Goal: Information Seeking & Learning: Check status

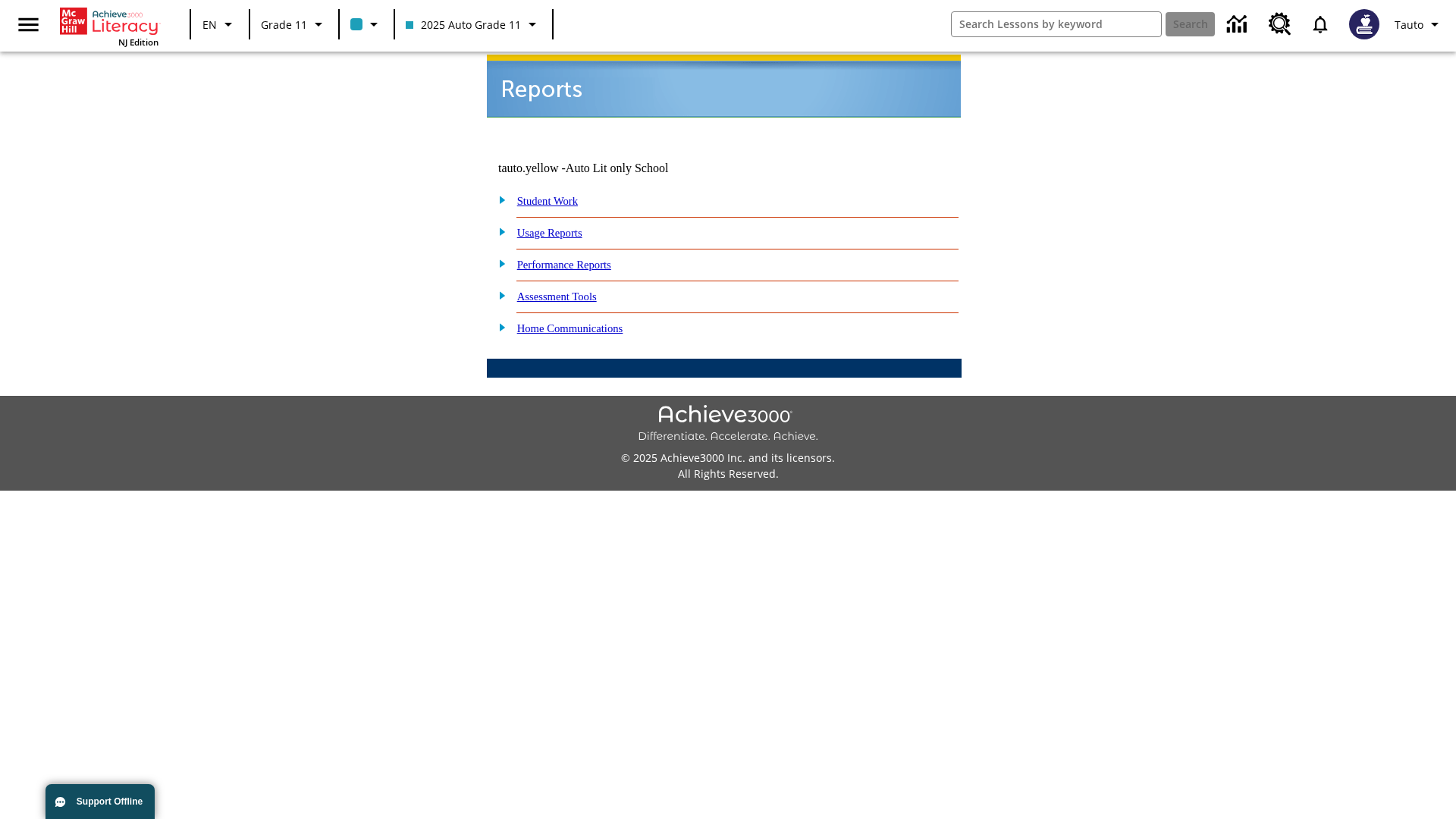
click at [561, 227] on link "Usage Reports" at bounding box center [549, 233] width 65 height 12
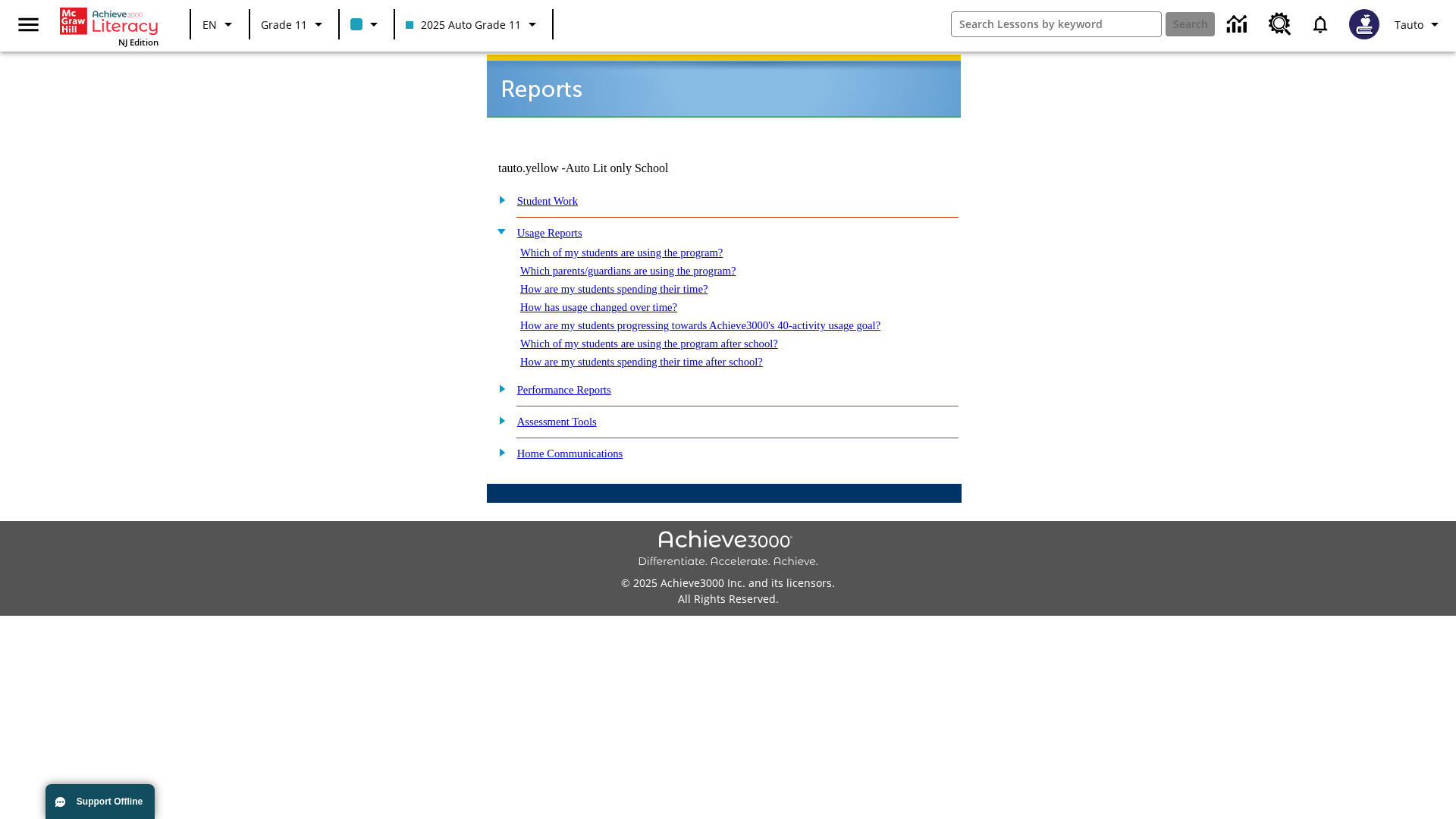
click at [637, 247] on link "Which of my students are using the program?" at bounding box center [621, 253] width 203 height 12
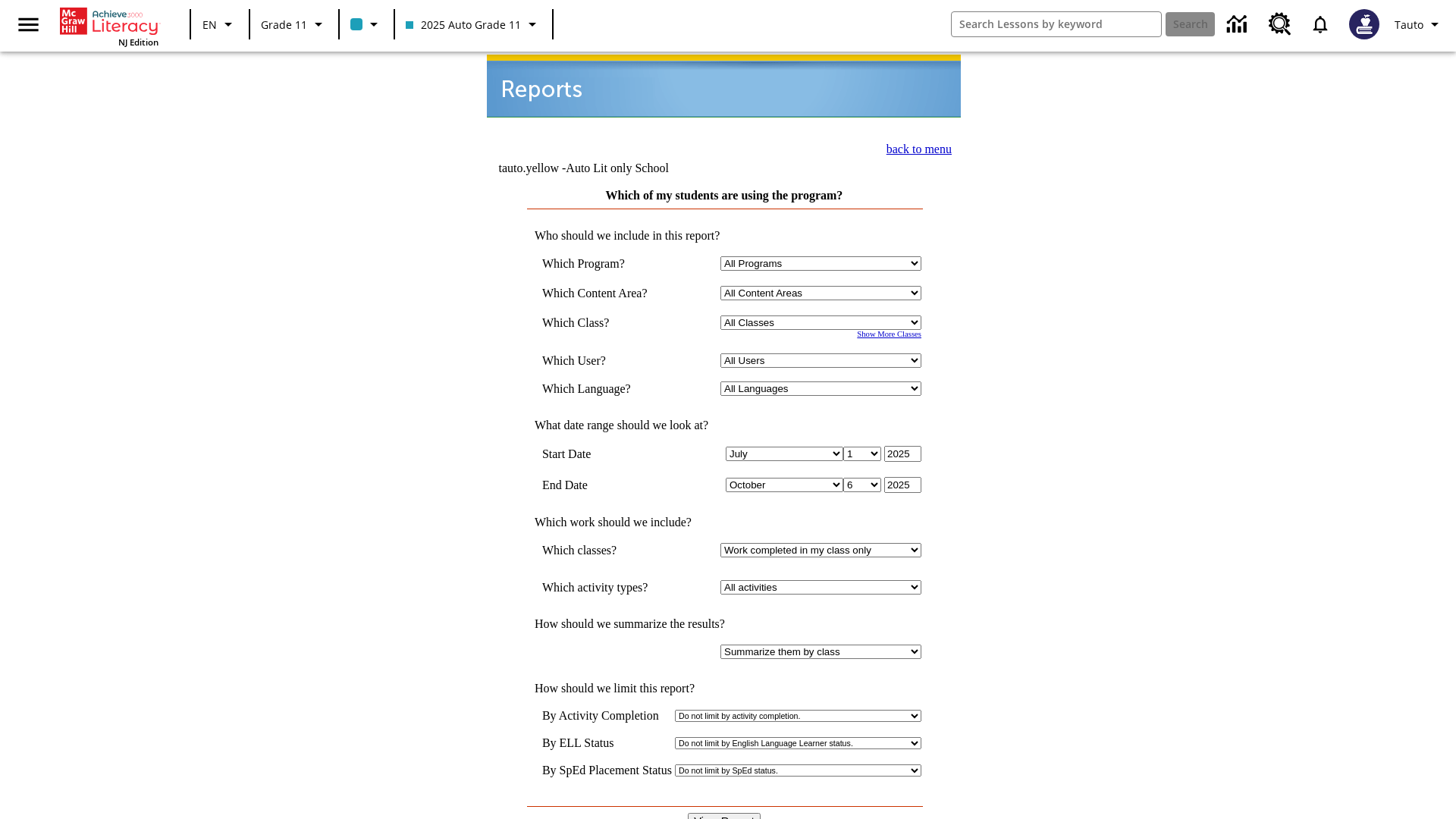
click at [823, 316] on select "Select a Class: All Classes 2025 Auto Grade 11 205 Auto Grade 11 Room 123 Empty…" at bounding box center [821, 323] width 201 height 15
select select "11133141"
click at [823, 354] on select "All Users Puma, Sautoen Puma, Sautoes Puma, Sautoss Twoclasses, Sautoen Twoscho…" at bounding box center [821, 361] width 201 height 15
select select "21437114"
click at [725, 813] on input "View Report" at bounding box center [724, 821] width 73 height 17
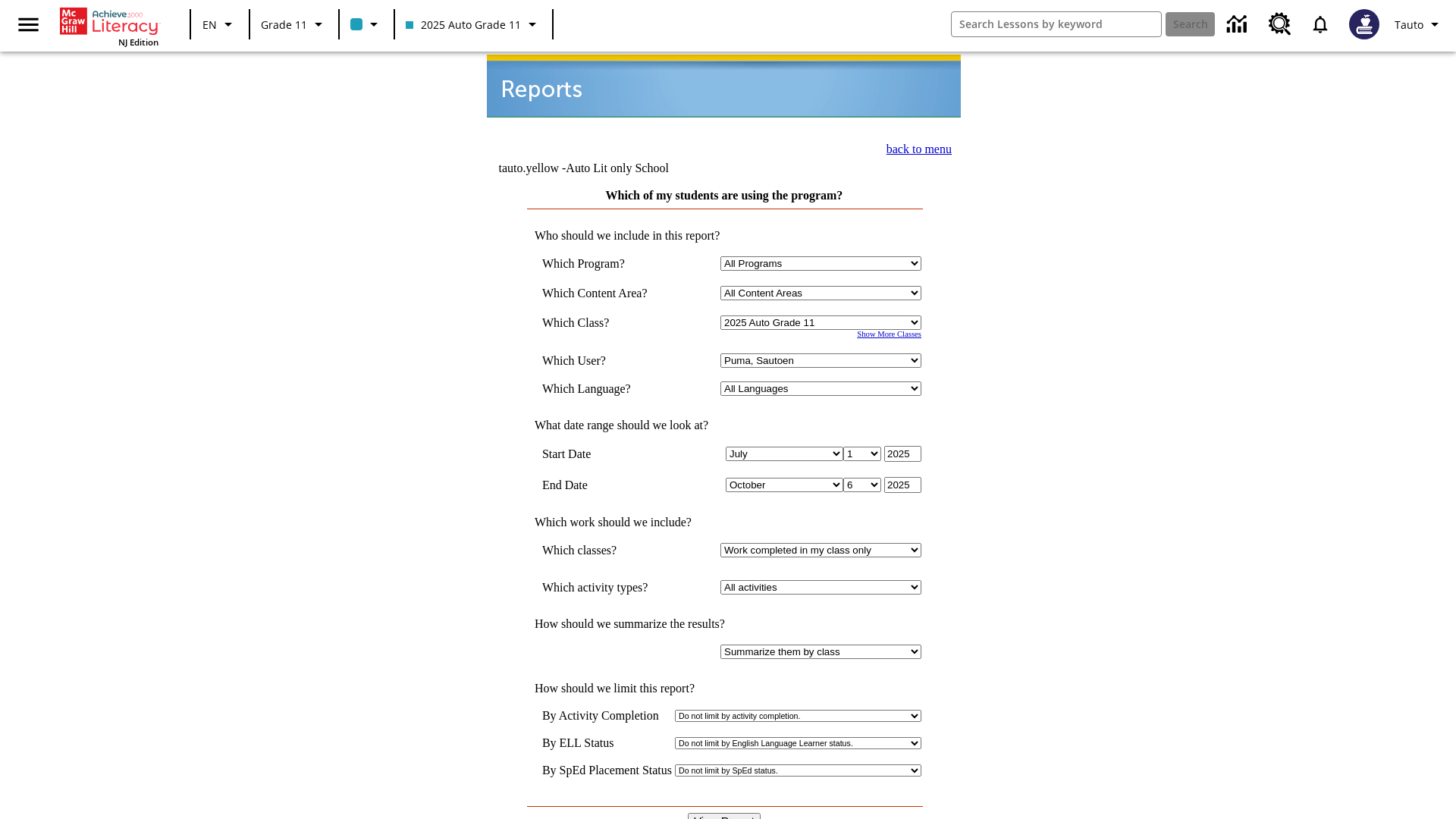
click at [914, 147] on link "back to menu" at bounding box center [919, 149] width 65 height 13
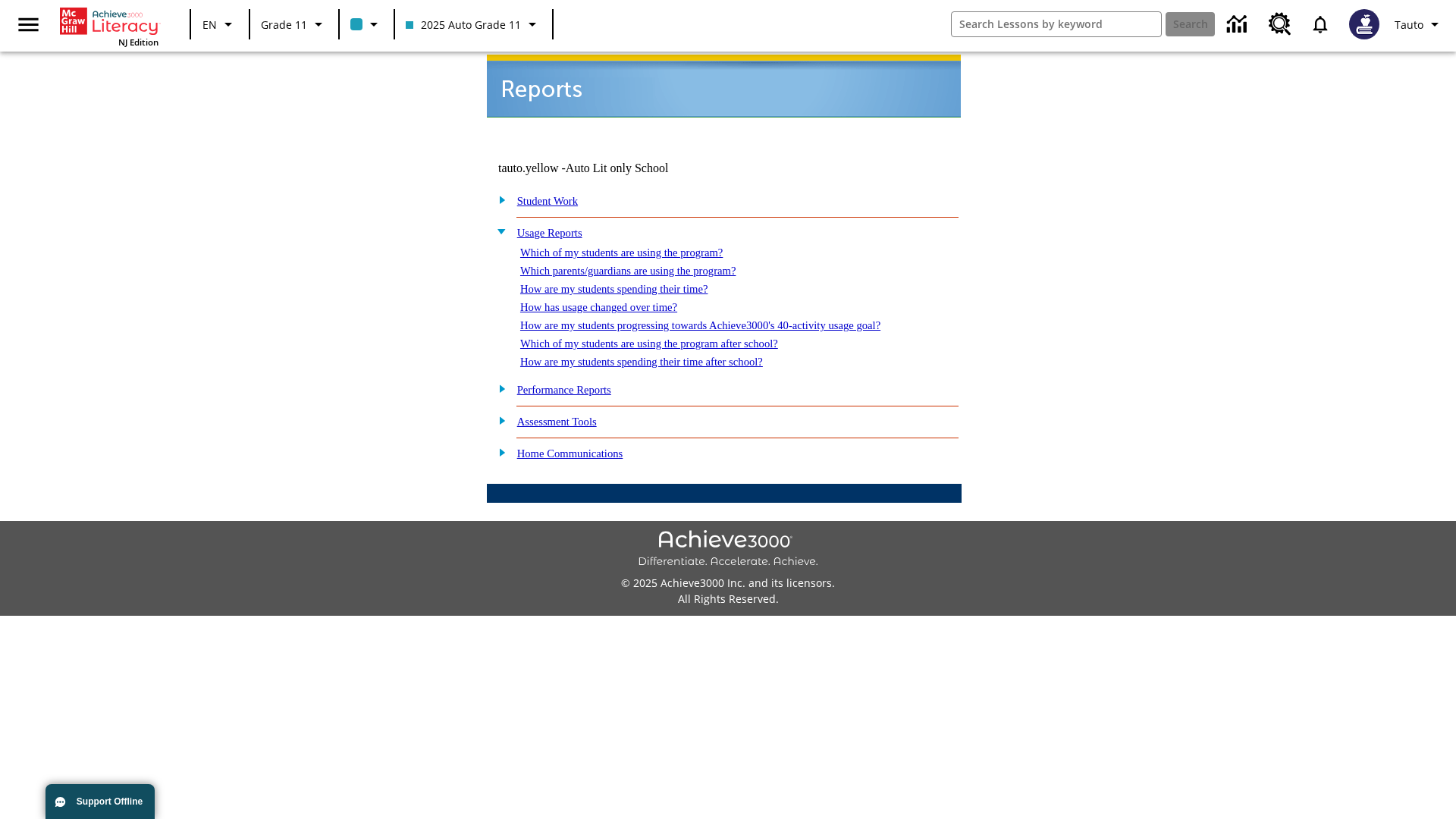
click at [644, 264] on link "Which parents/guardians are using the program?" at bounding box center [628, 270] width 216 height 12
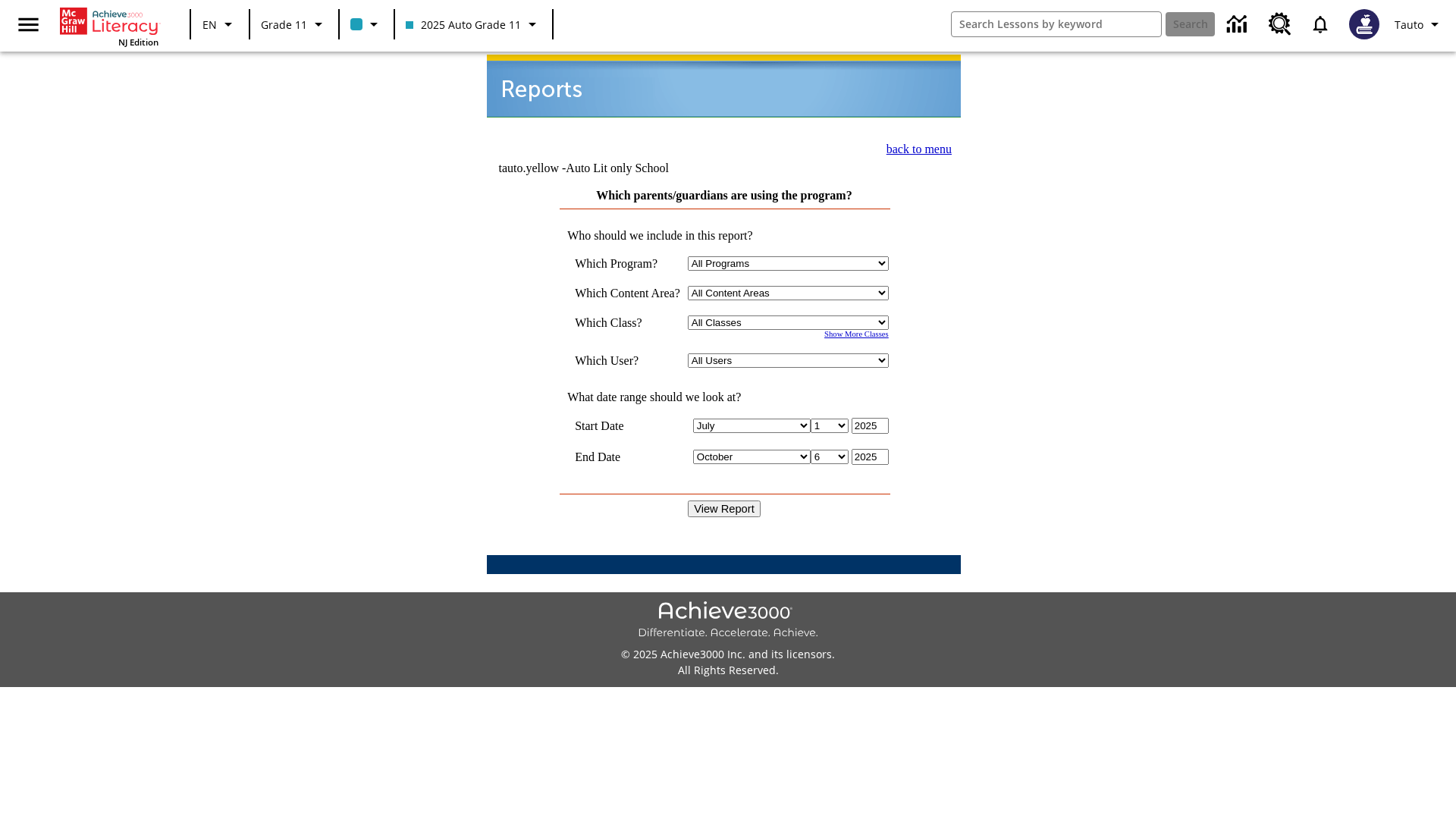
click at [792, 316] on select "Select a Class: All Classes 2025 Auto Grade 11 205 Auto Grade 11 Room 123 Empty…" at bounding box center [788, 323] width 201 height 15
select select "11133141"
click at [792, 354] on select "All Users Puma, Sautoen Puma, Sautoes Puma, Sautoss Twoclasses, Sautoen Twoclas…" at bounding box center [788, 361] width 201 height 15
select select "21437114"
click at [725, 501] on input "View Report" at bounding box center [724, 509] width 73 height 17
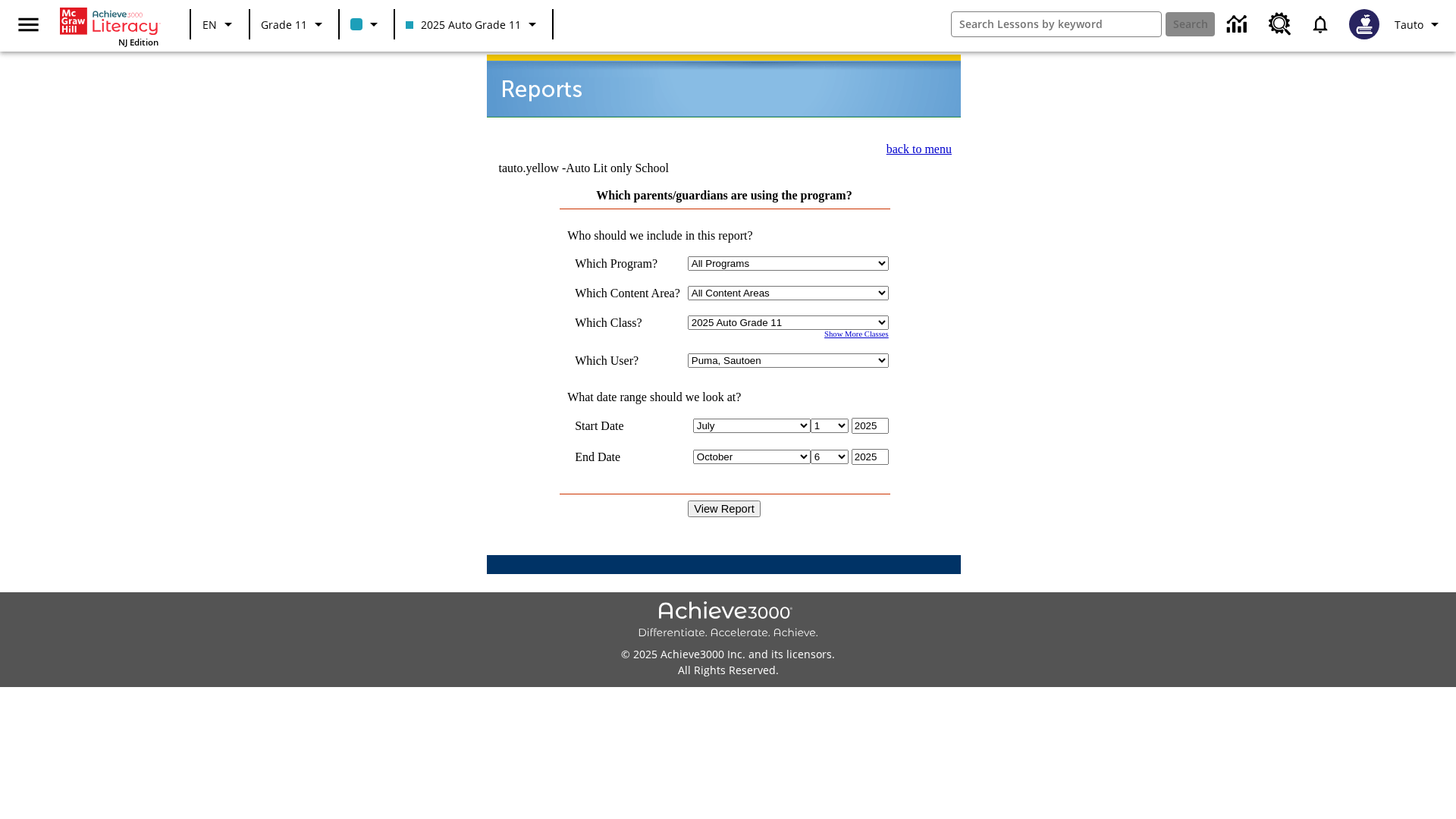
click at [914, 147] on link "back to menu" at bounding box center [919, 149] width 65 height 13
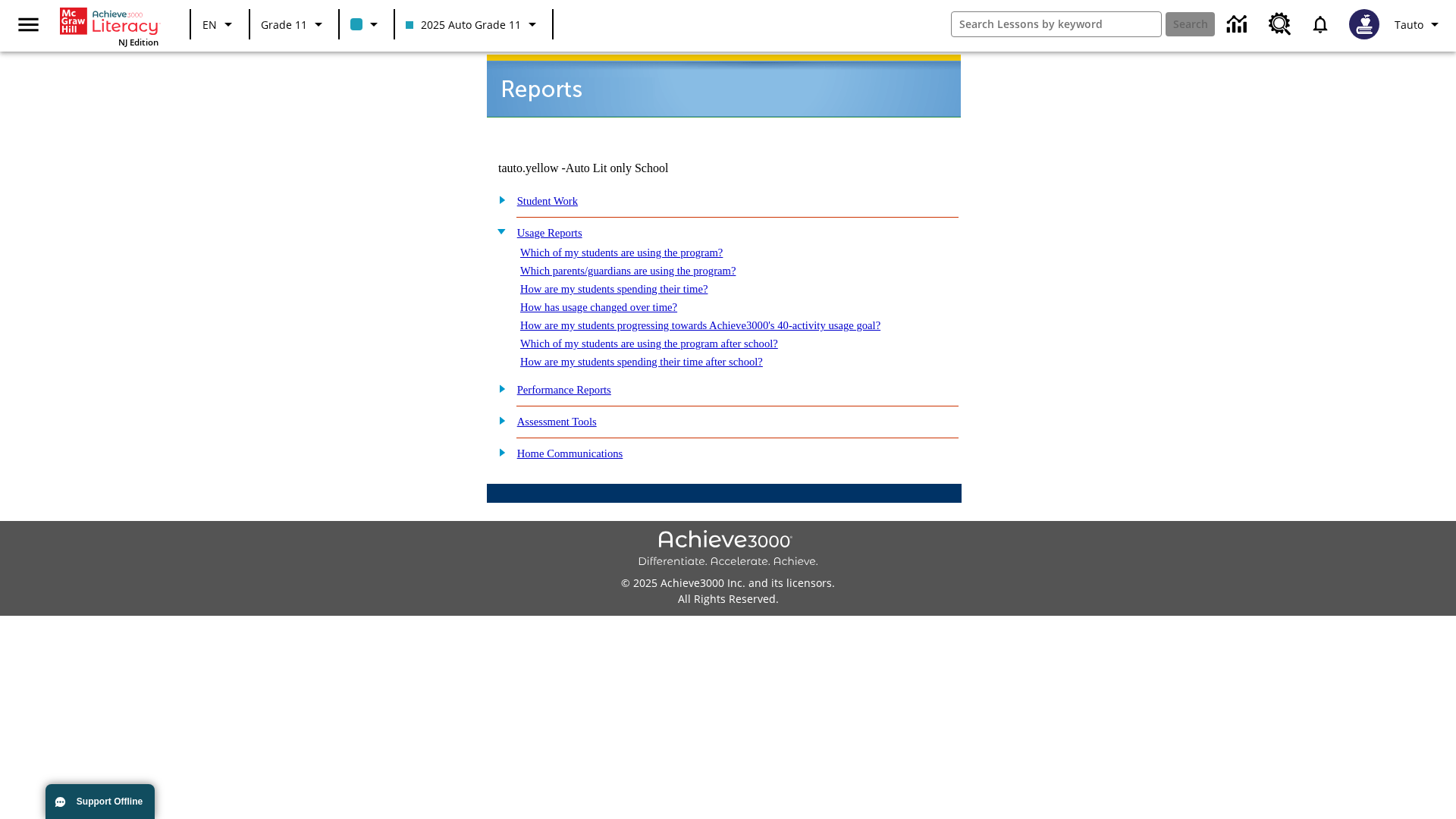
click at [628, 283] on link "How are my students spending their time?" at bounding box center [613, 289] width 187 height 12
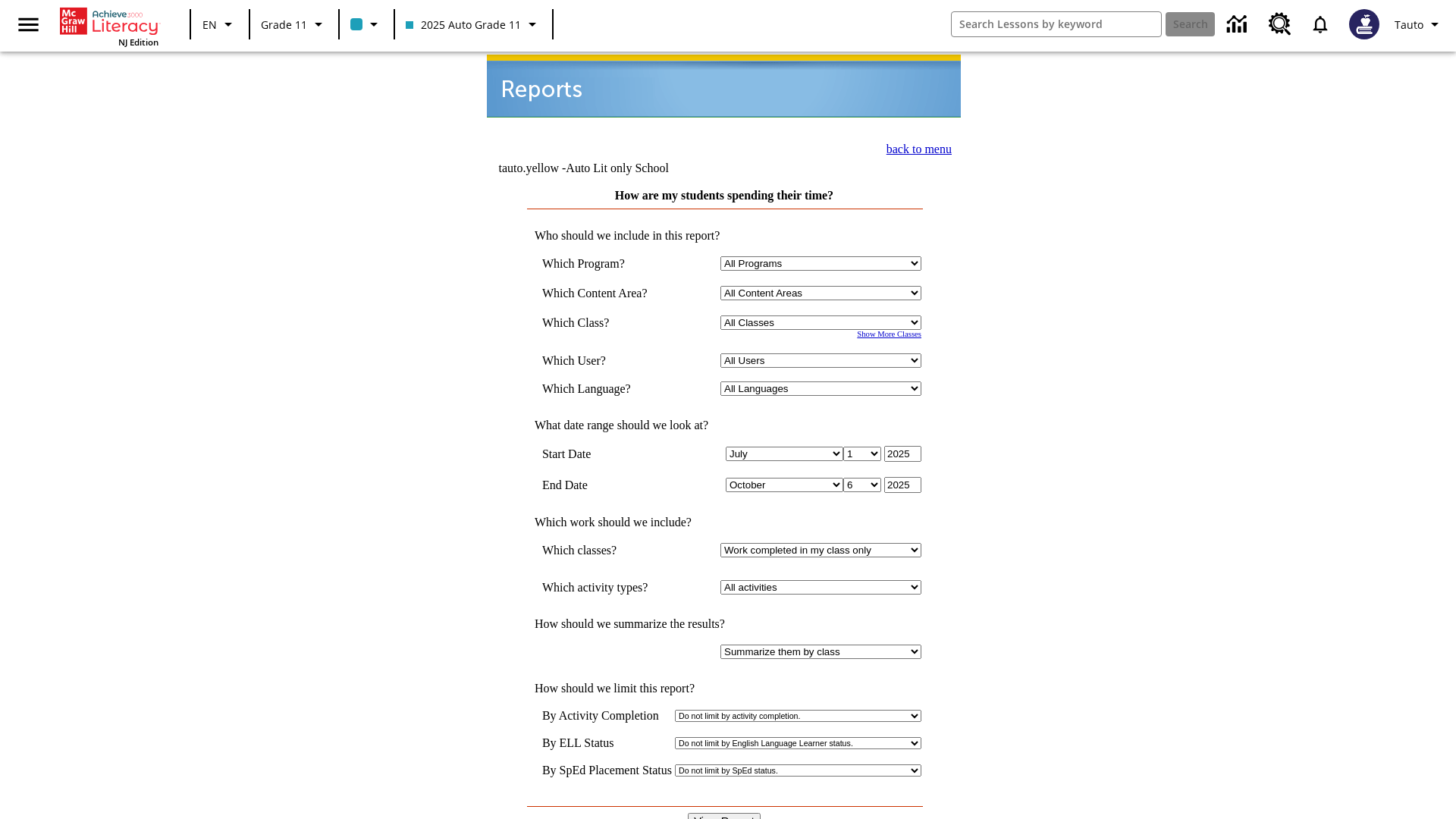
click at [823, 316] on select "Select a Class: All Classes 2025 Auto Grade 11 205 Auto Grade 11 Room 123 Empty…" at bounding box center [821, 323] width 201 height 15
select select "11133141"
click at [823, 354] on select "All Users Puma, Sautoen Puma, Sautoes Puma, Sautoss Twoclasses, Sautoen Twoscho…" at bounding box center [821, 361] width 201 height 15
select select "21437114"
click at [725, 813] on input "View Report" at bounding box center [724, 821] width 73 height 17
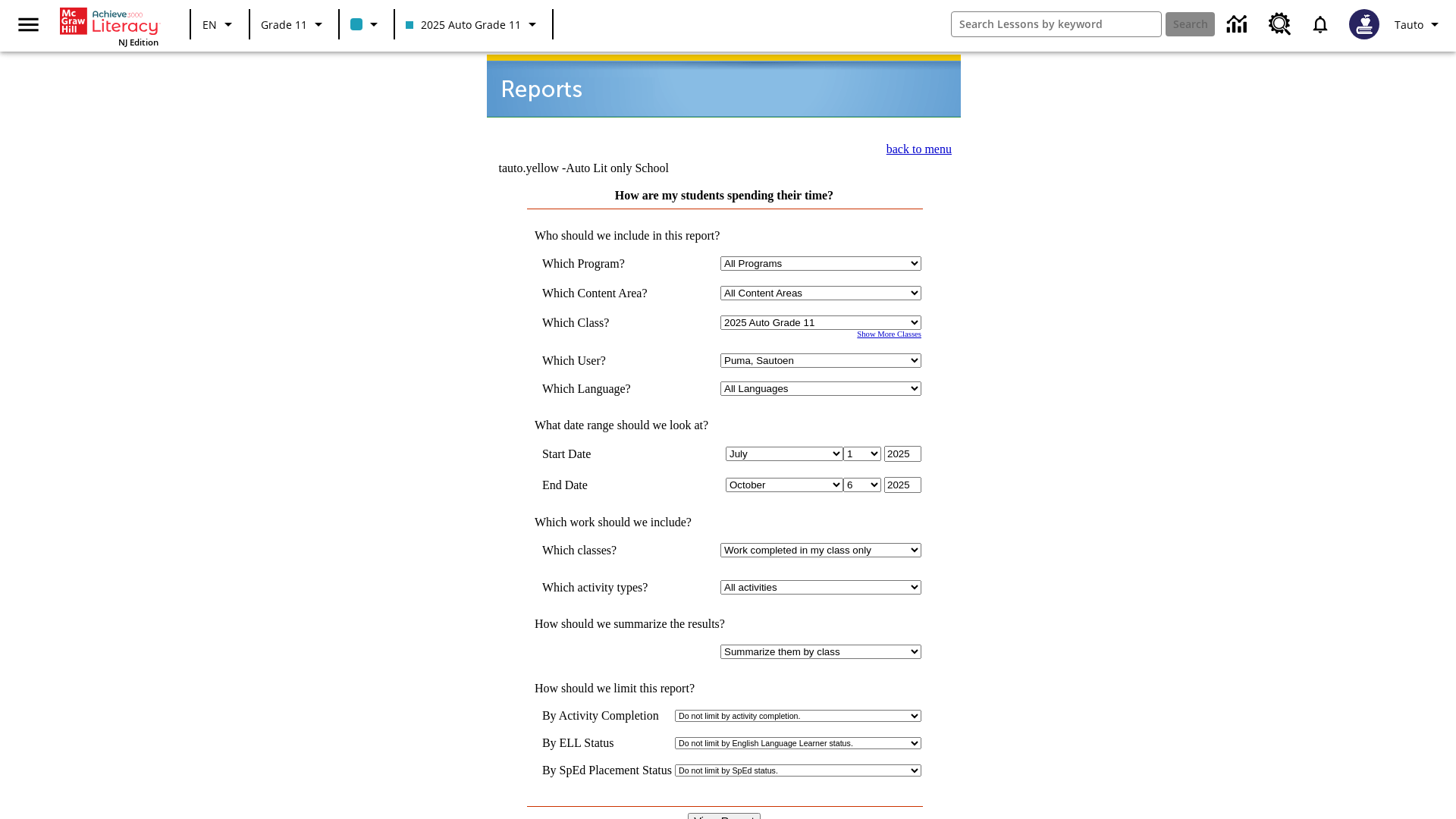
click at [914, 147] on link "back to menu" at bounding box center [919, 149] width 65 height 13
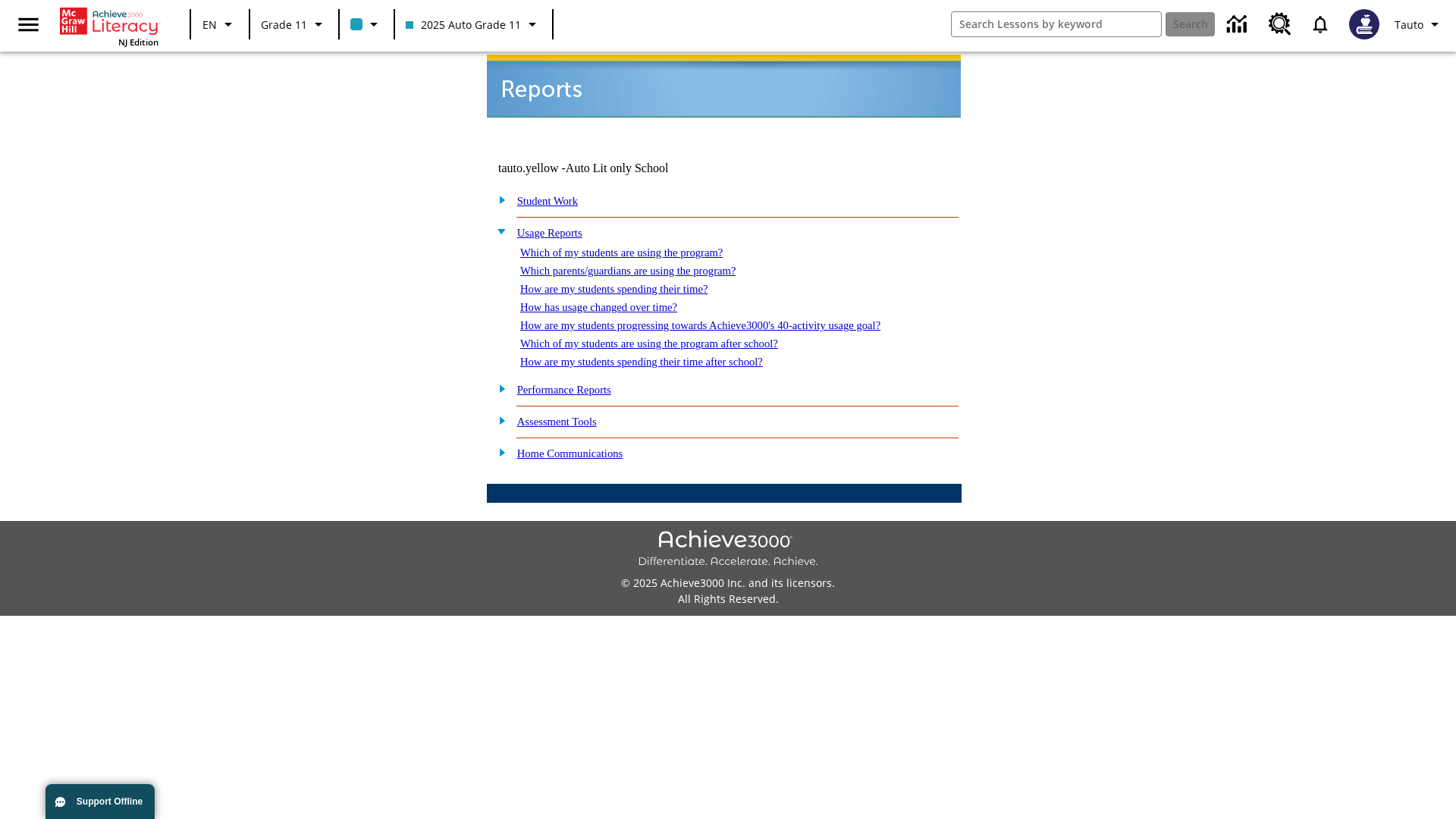
click at [611, 301] on link "How has usage changed over time?" at bounding box center [598, 307] width 157 height 12
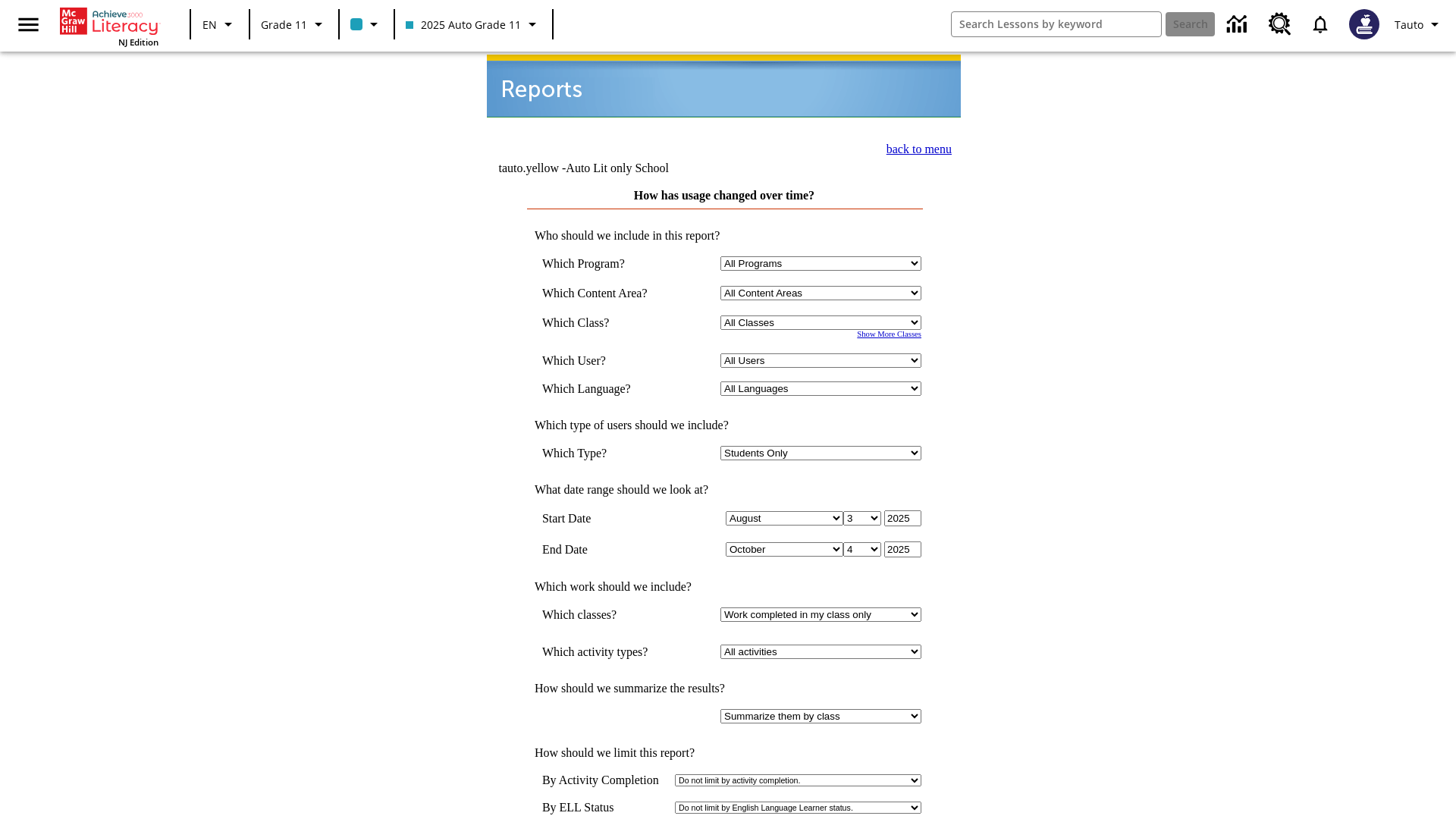
click at [823, 316] on select "Select a Class: All Classes 2025 Auto Grade 11 205 Auto Grade 11 Room 123 Empty…" at bounding box center [821, 323] width 201 height 15
select select "11133141"
select select "21437114"
click at [914, 147] on link "back to menu" at bounding box center [919, 149] width 65 height 13
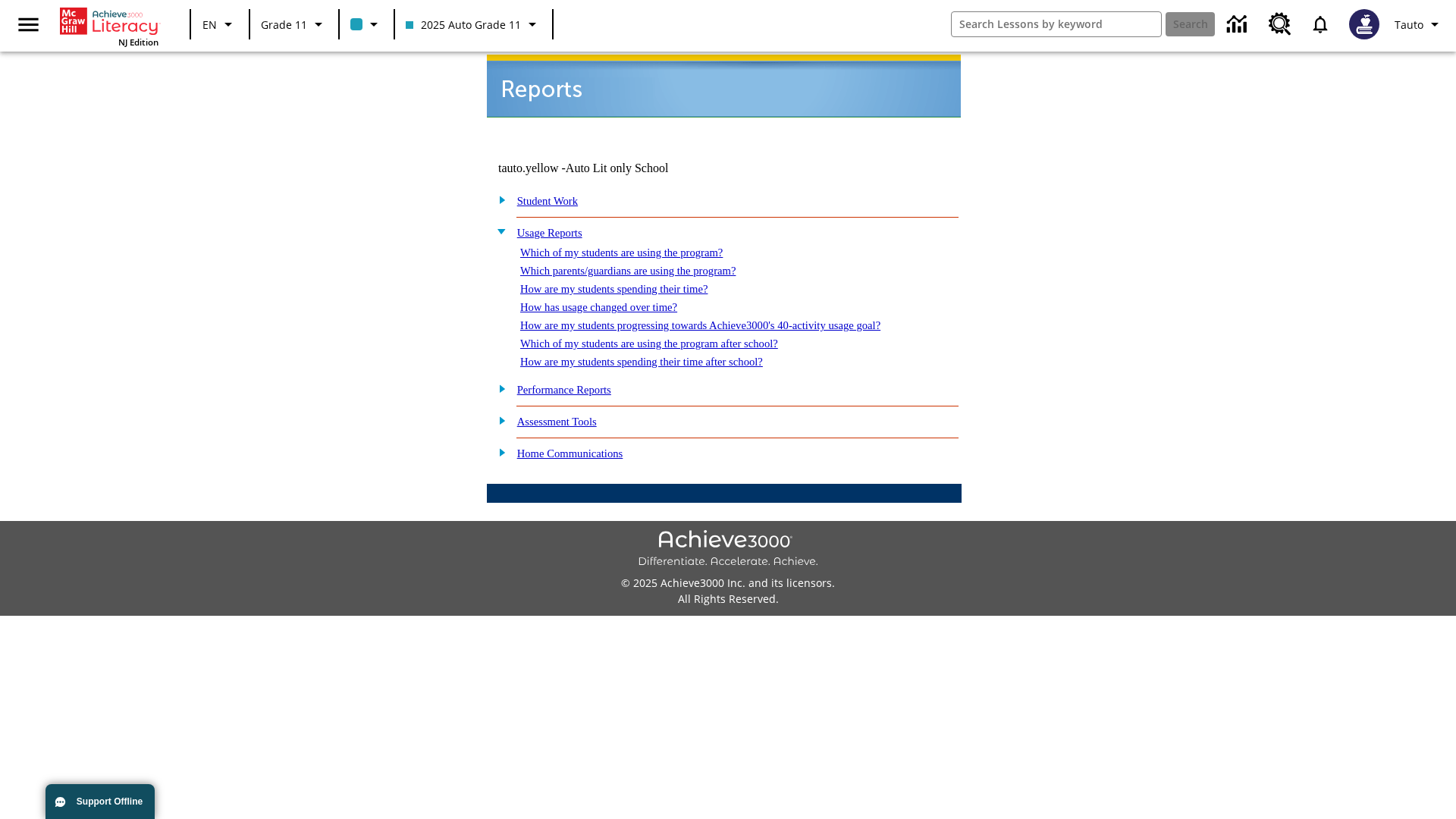
click at [727, 319] on link "How are my students progressing towards Achieve3000's 40-activity usage goal?" at bounding box center [700, 325] width 360 height 12
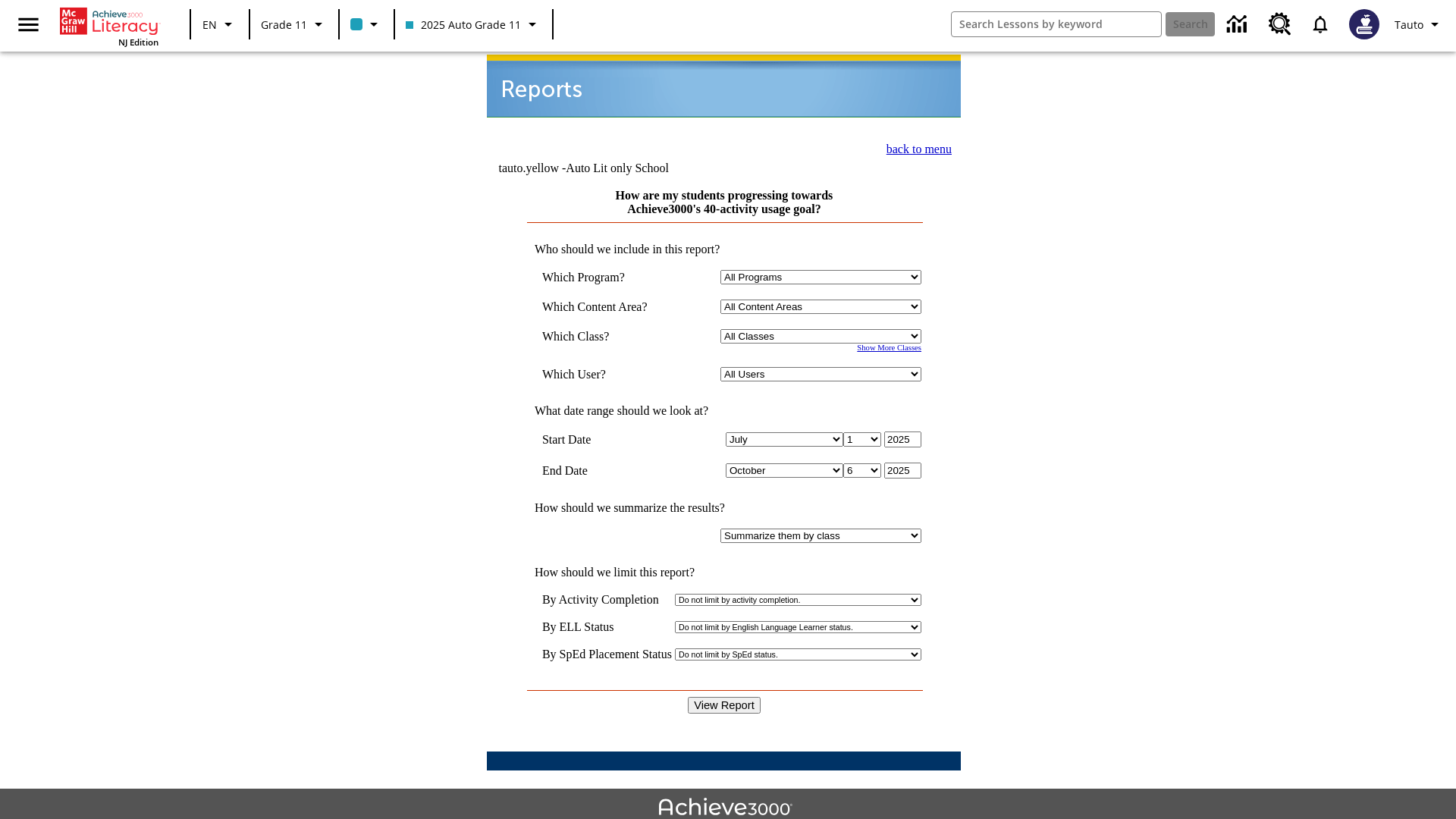
click at [823, 330] on select "Select a Class: All Classes 2025 Auto Grade 11 205 Auto Grade 11 Room 123 Empty…" at bounding box center [821, 336] width 201 height 15
select select "11133141"
click at [823, 367] on select "All Users Puma, Sautoen Puma, Sautoes Puma, Sautoss Twoclasses, Sautoen Twoscho…" at bounding box center [821, 374] width 201 height 15
select select "21437114"
click at [725, 697] on input "View Report" at bounding box center [724, 705] width 73 height 17
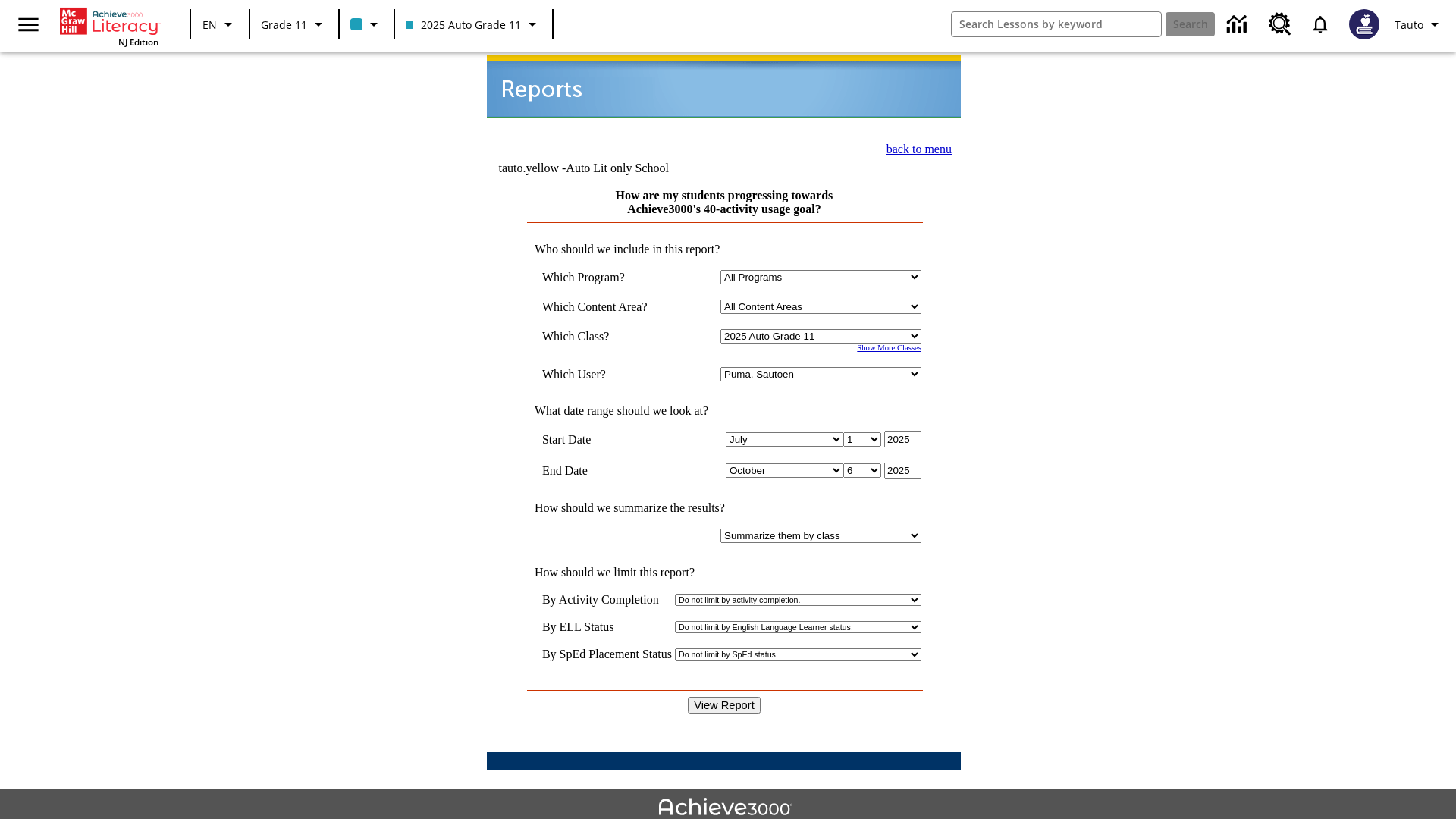
click at [914, 147] on link "back to menu" at bounding box center [919, 149] width 65 height 13
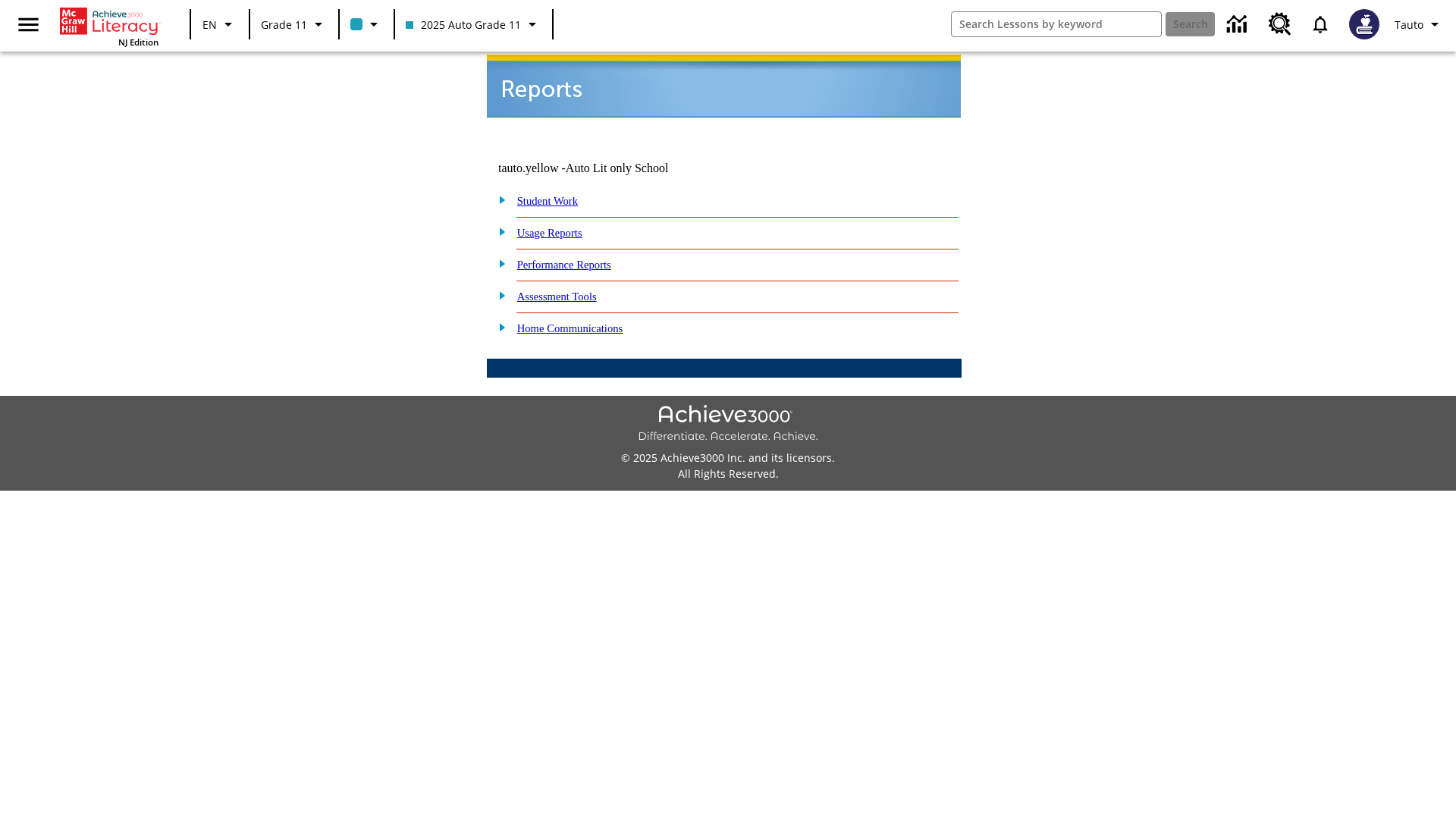
click at [0, 0] on link "Which of my students are using the program after school?" at bounding box center [0, 0] width 0 height 0
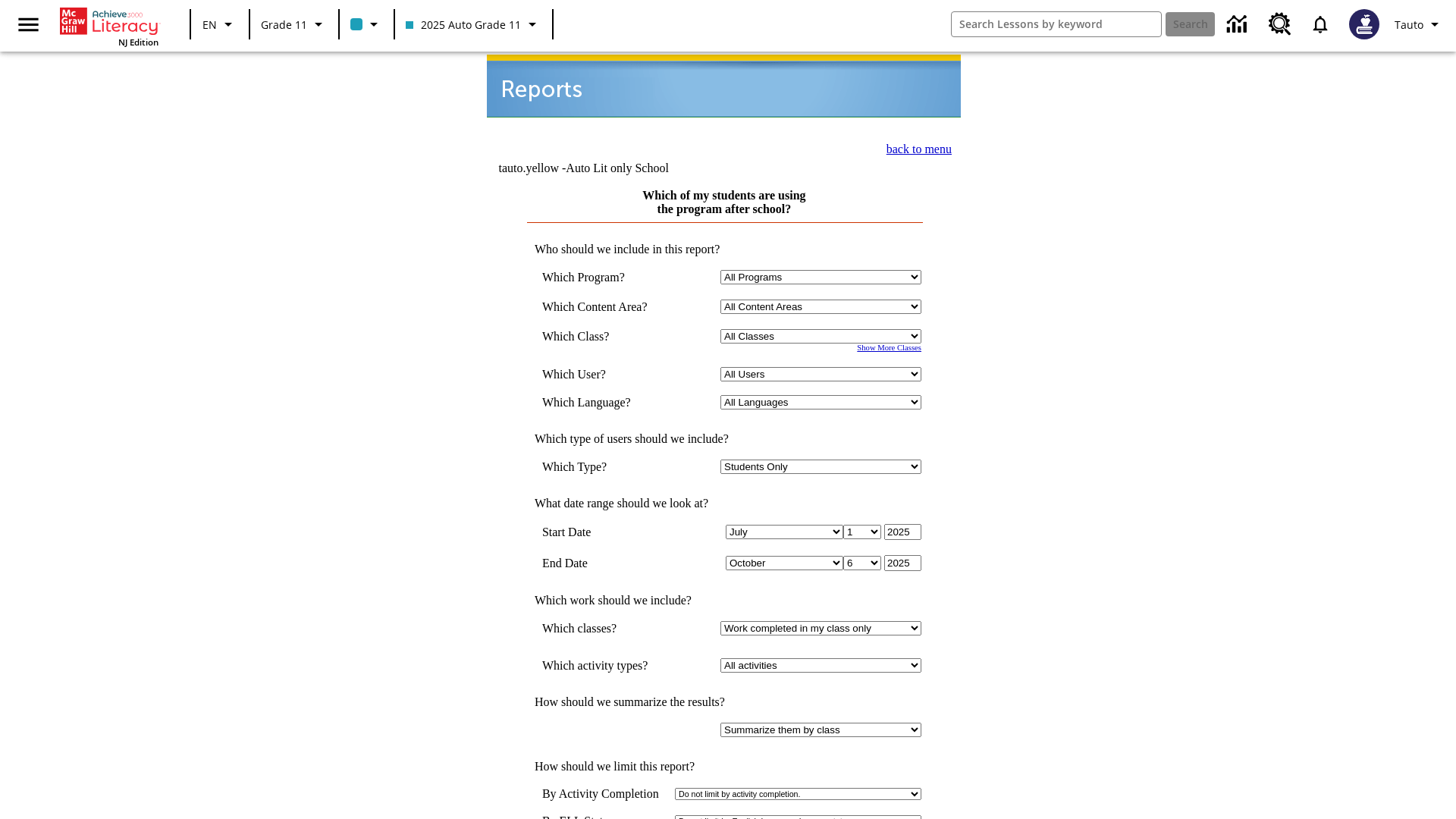
click at [823, 330] on select "Select a Class: All Classes 2025 Auto Grade 11 205 Auto Grade 11 Room 123 Empty…" at bounding box center [821, 336] width 201 height 15
select select "11133141"
select select "21437114"
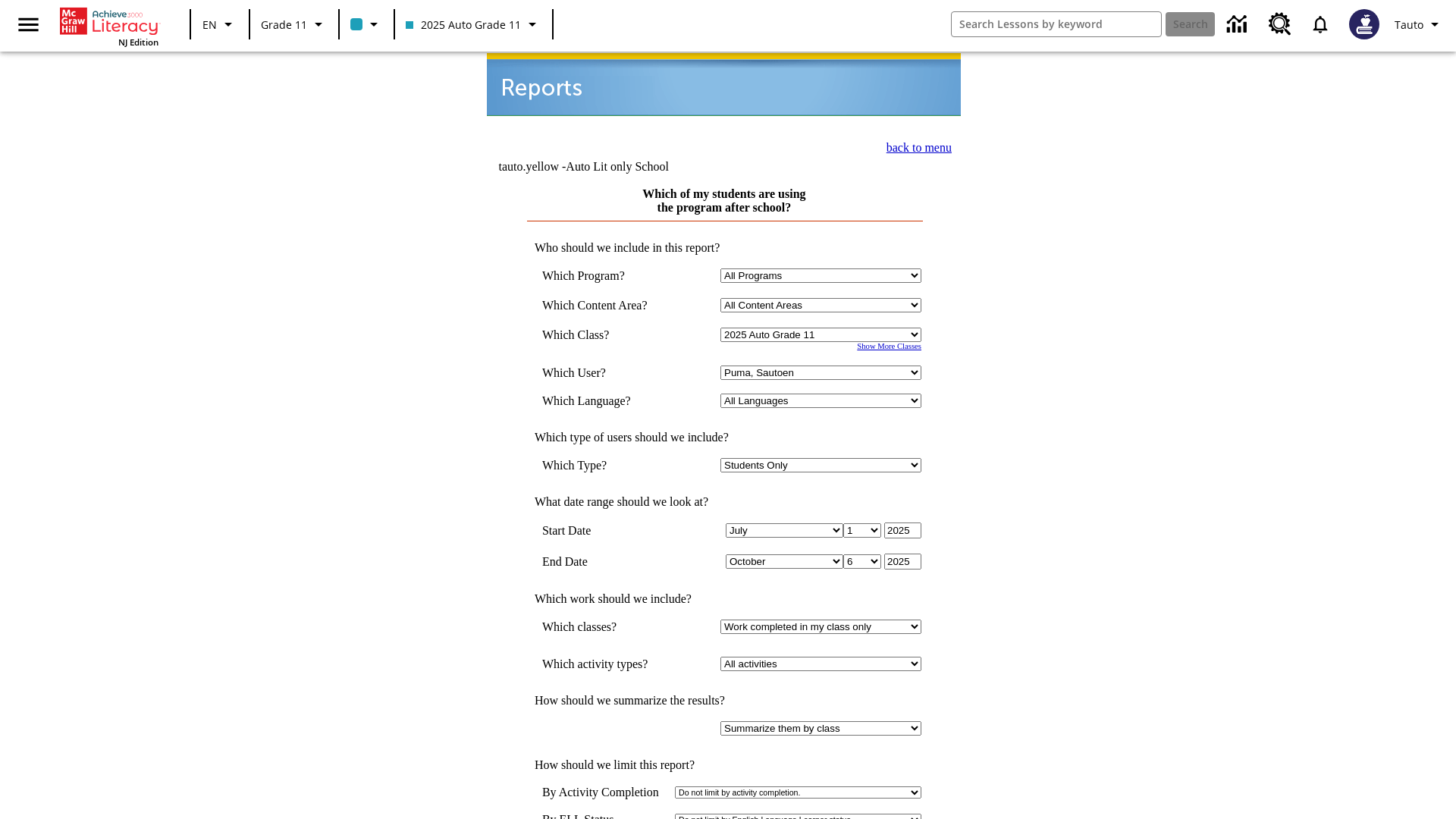
click at [914, 145] on link "back to menu" at bounding box center [919, 147] width 65 height 13
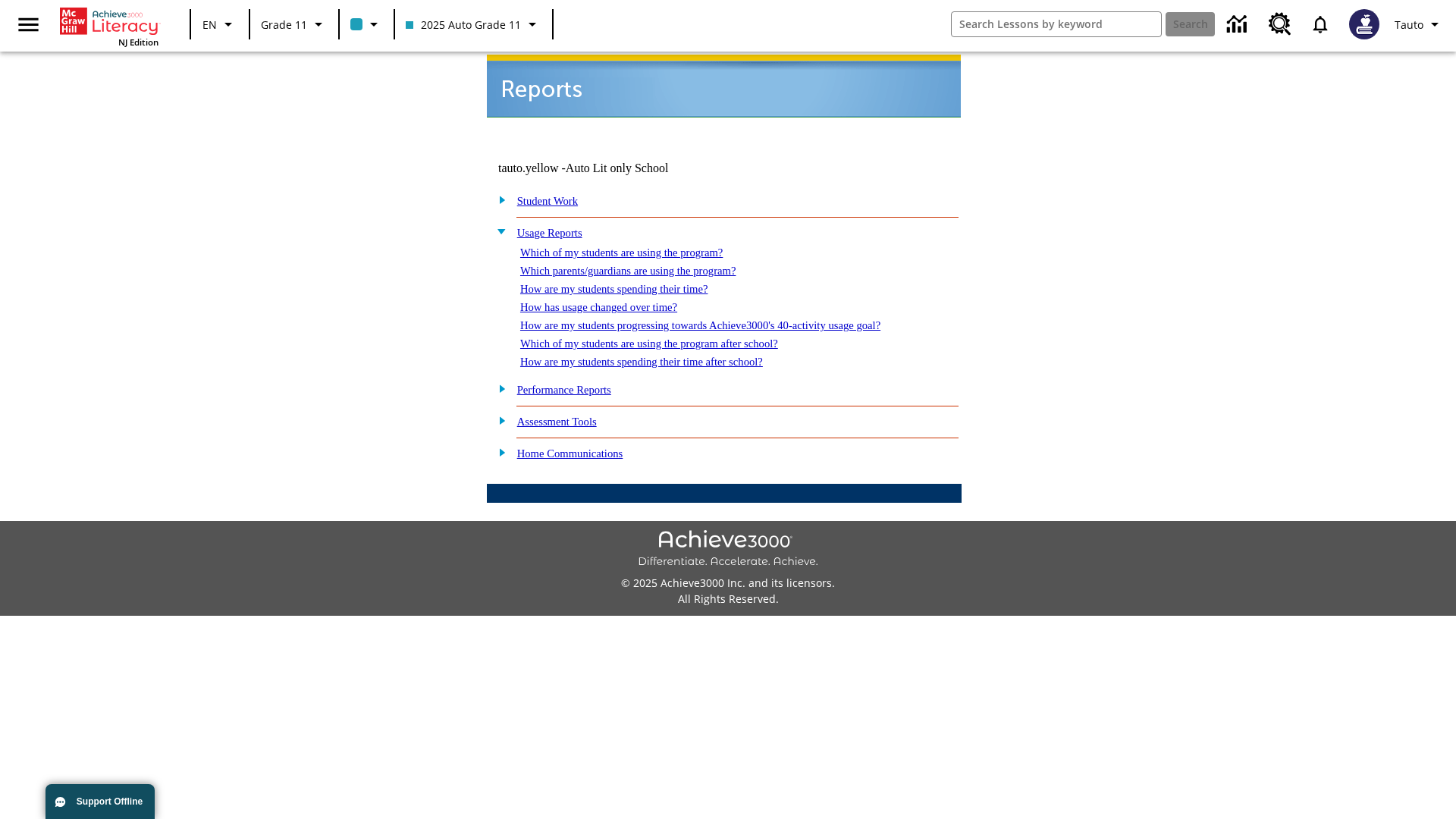
click at [660, 356] on link "How are my students spending their time after school?" at bounding box center [641, 362] width 243 height 12
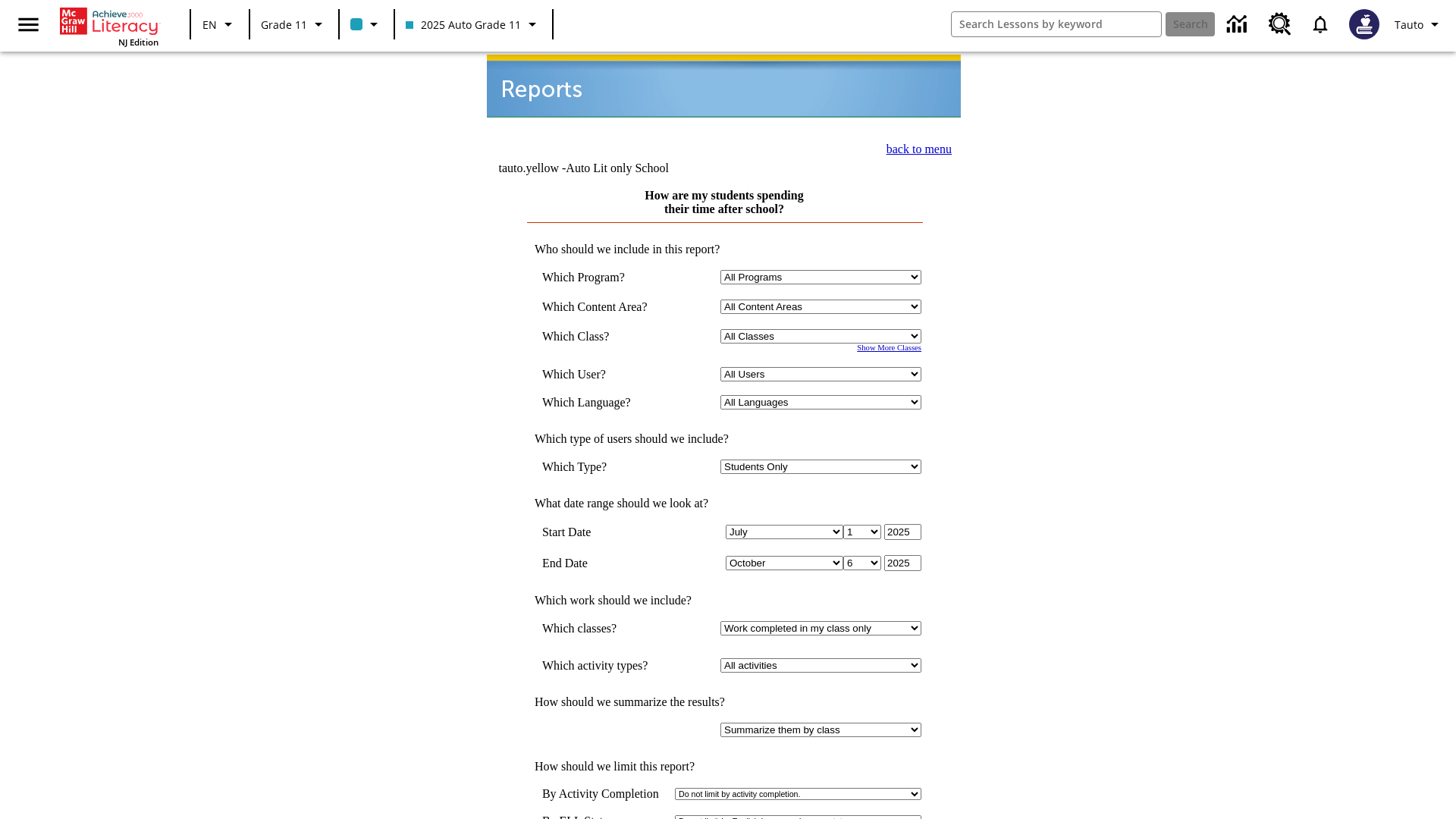
click at [823, 330] on select "Select a Class: All Classes 2025 Auto Grade 11 205 Auto Grade 11 Room 123 Empty…" at bounding box center [821, 336] width 201 height 15
select select "11133141"
click at [823, 367] on select "All Users Puma, Sautoen Puma, Sautoes Puma, Sautoss Twoclasses, Sautoen Twoscho…" at bounding box center [821, 374] width 201 height 15
select select "21437114"
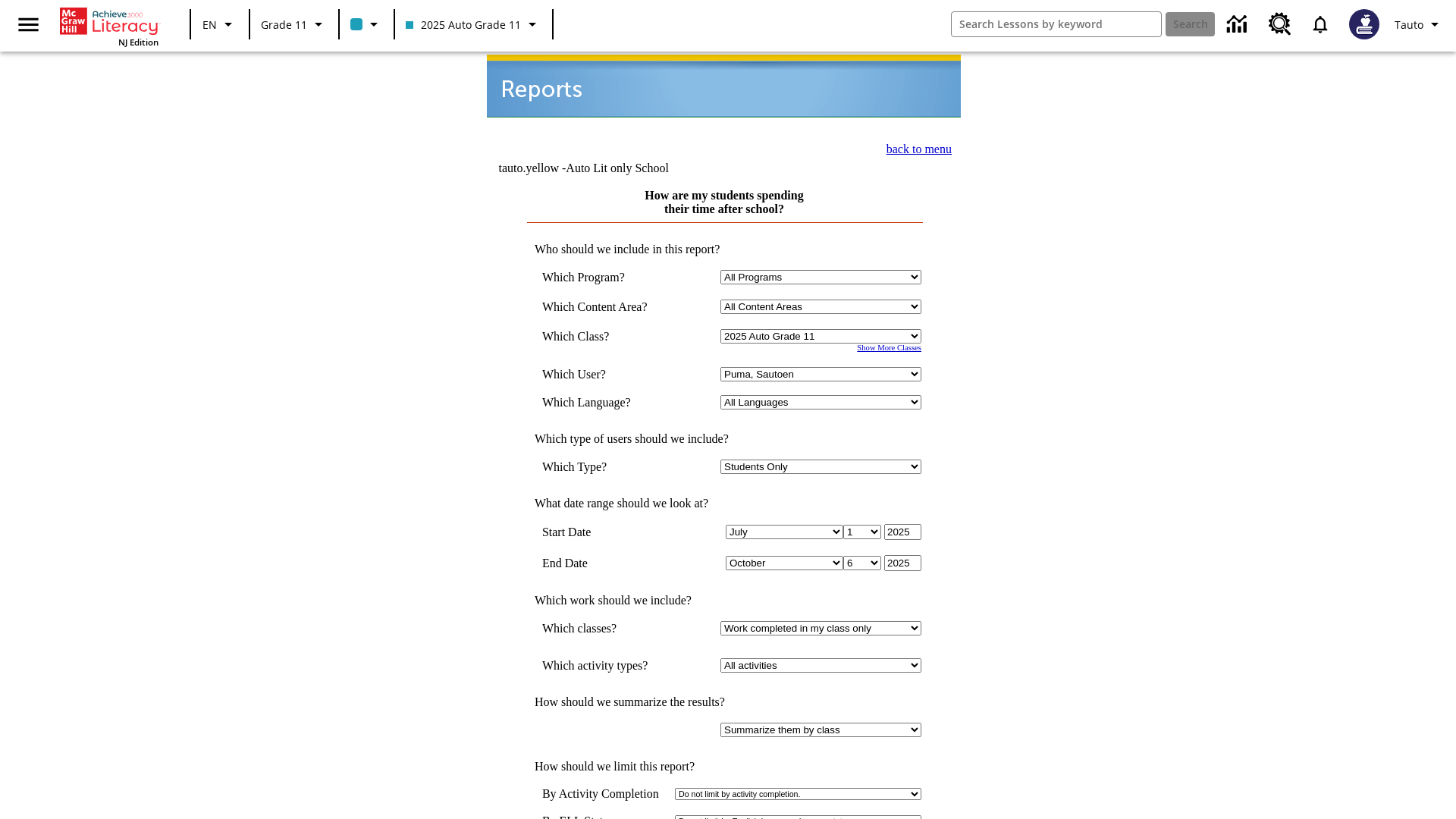
scroll to position [2, 0]
click at [914, 145] on link "back to menu" at bounding box center [919, 147] width 65 height 13
